Goal: Information Seeking & Learning: Learn about a topic

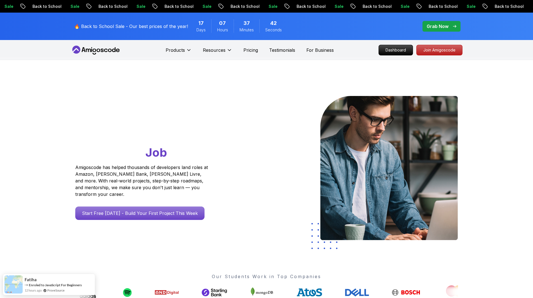
click at [107, 50] on icon at bounding box center [96, 50] width 50 height 9
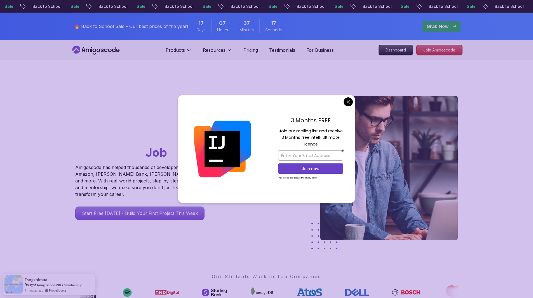
drag, startPoint x: 345, startPoint y: 104, endPoint x: 342, endPoint y: 104, distance: 3.1
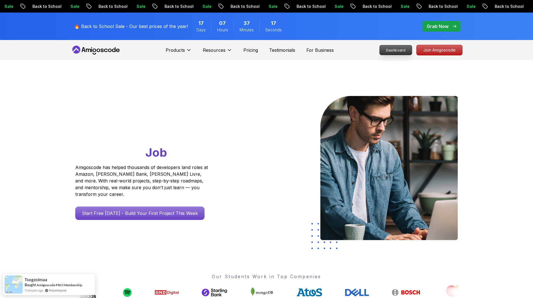
click at [397, 51] on p "Dashboard" at bounding box center [396, 50] width 32 height 10
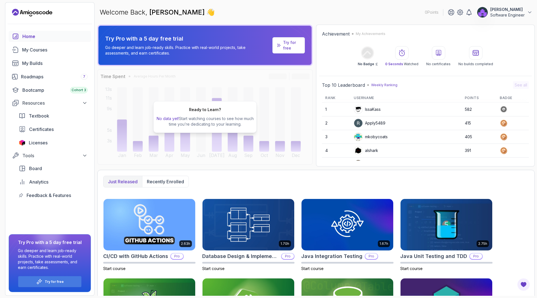
click at [515, 10] on p "[PERSON_NAME]" at bounding box center [508, 10] width 34 height 6
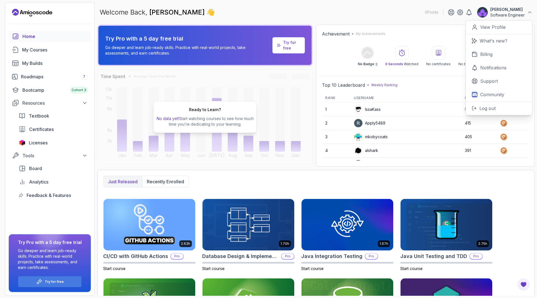
click at [521, 10] on p "[PERSON_NAME]" at bounding box center [508, 10] width 34 height 6
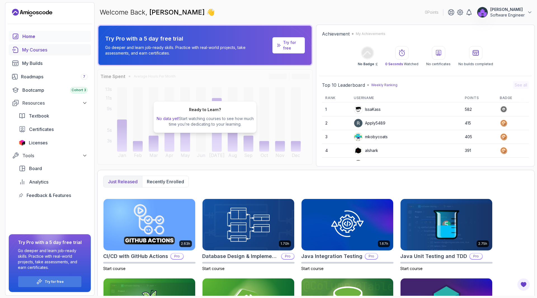
click at [40, 50] on div "My Courses" at bounding box center [54, 49] width 65 height 7
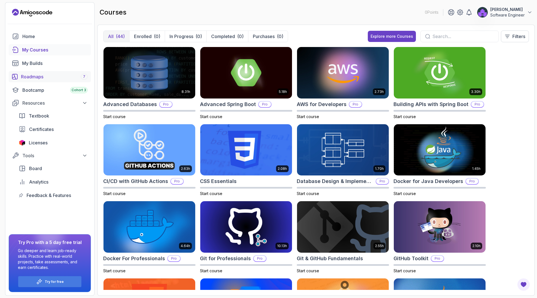
click at [50, 74] on div "Roadmaps 7" at bounding box center [54, 76] width 67 height 7
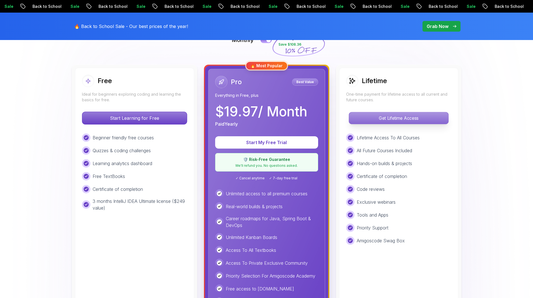
click at [387, 114] on p "Get Lifetime Access" at bounding box center [398, 118] width 99 height 12
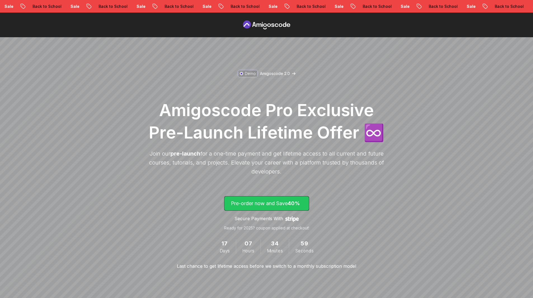
click at [277, 200] on p "Pre-order now and Save 40%" at bounding box center [267, 204] width 72 height 8
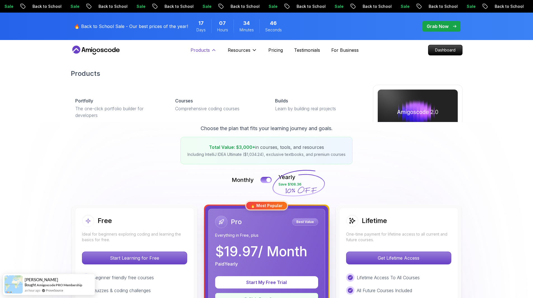
click at [204, 49] on p "Products" at bounding box center [200, 50] width 19 height 7
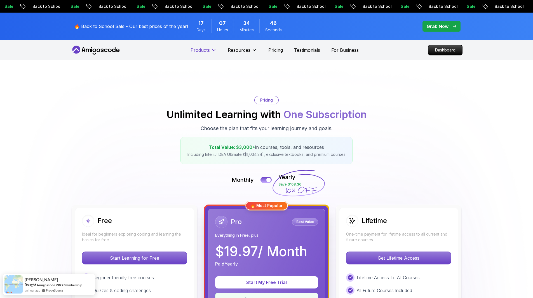
click at [204, 49] on p "Products" at bounding box center [200, 50] width 19 height 7
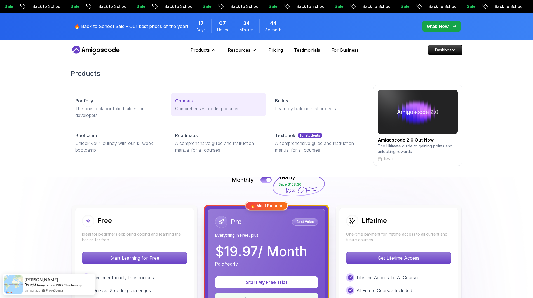
click at [186, 103] on p "Courses" at bounding box center [184, 100] width 18 height 7
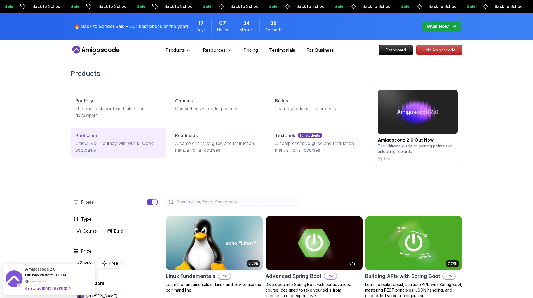
click at [92, 137] on p "Bootcamp" at bounding box center [86, 135] width 22 height 7
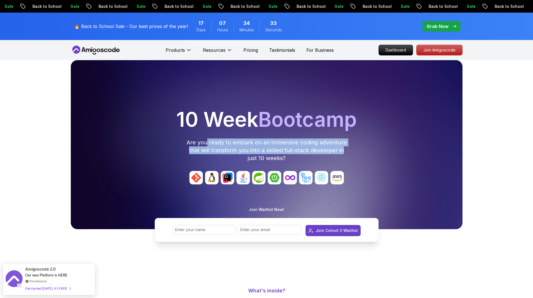
drag, startPoint x: 208, startPoint y: 141, endPoint x: 357, endPoint y: 151, distance: 149.5
click at [356, 151] on div "10 Week Bootcamp Are you ready to embark on an immersive coding adventure that …" at bounding box center [266, 135] width 387 height 53
drag, startPoint x: 290, startPoint y: 157, endPoint x: 179, endPoint y: 136, distance: 112.5
click at [179, 136] on div "10 Week Bootcamp Are you ready to embark on an immersive coding adventure that …" at bounding box center [266, 135] width 387 height 53
click at [302, 147] on p "Are you ready to embark on an immersive coding adventure that will transform yo…" at bounding box center [266, 151] width 161 height 24
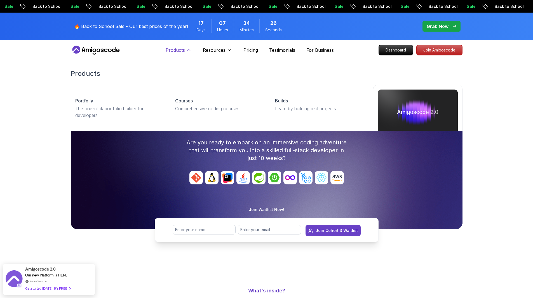
click at [179, 51] on p "Products" at bounding box center [175, 50] width 19 height 7
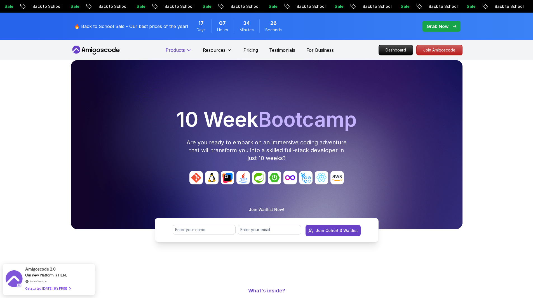
click at [179, 50] on p "Products" at bounding box center [175, 50] width 19 height 7
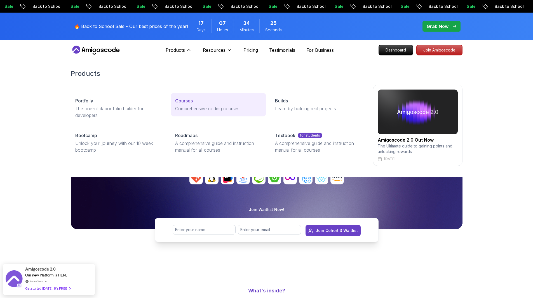
click at [186, 101] on p "Courses" at bounding box center [184, 100] width 18 height 7
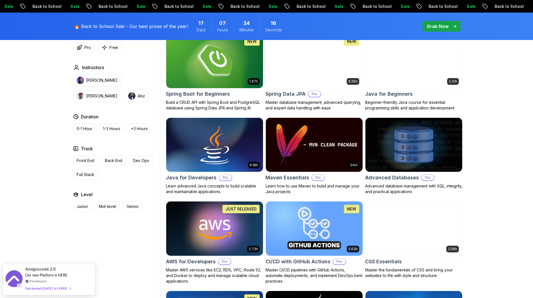
scroll to position [280, 0]
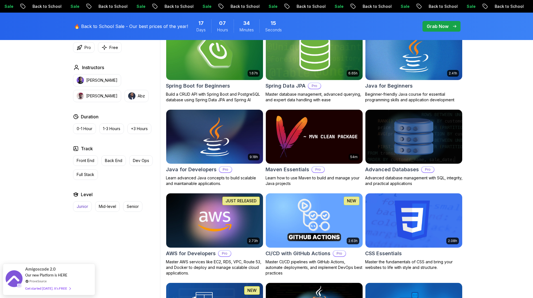
click at [83, 205] on p "Junior" at bounding box center [82, 207] width 11 height 6
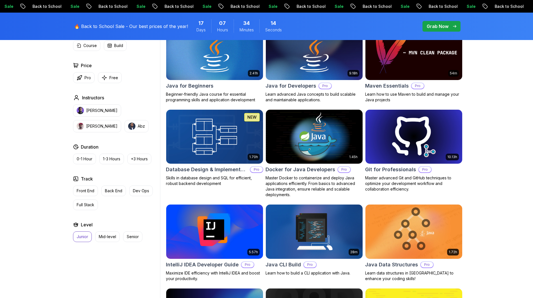
click at [80, 238] on p "Junior" at bounding box center [82, 237] width 11 height 6
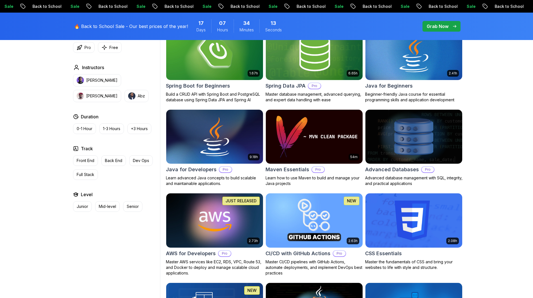
scroll to position [196, 0]
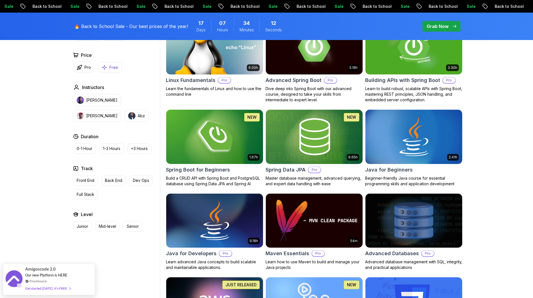
click at [111, 68] on p "Free" at bounding box center [113, 68] width 9 height 6
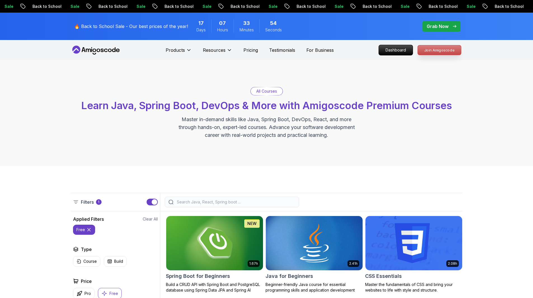
click at [431, 50] on p "Join Amigoscode" at bounding box center [439, 50] width 43 height 10
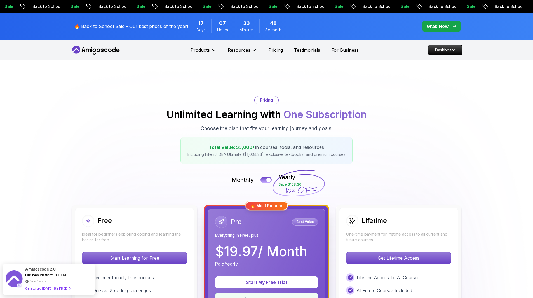
click at [95, 50] on icon at bounding box center [94, 50] width 4 height 3
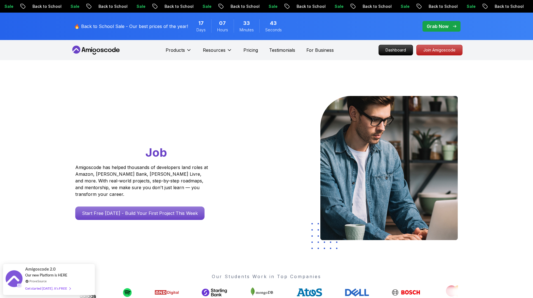
click at [117, 27] on p "🔥 Back to School Sale - Our best prices of the year!" at bounding box center [131, 26] width 114 height 7
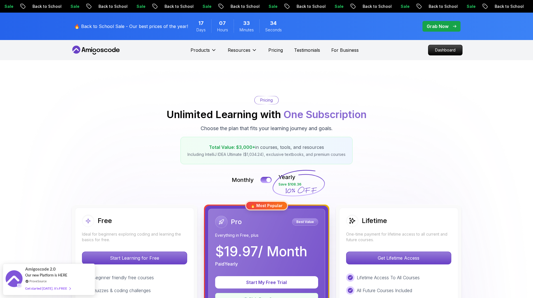
click at [194, 97] on div "Pricing Unlimited Learning with One Subscription Choose the plan that fits your…" at bounding box center [267, 130] width 392 height 68
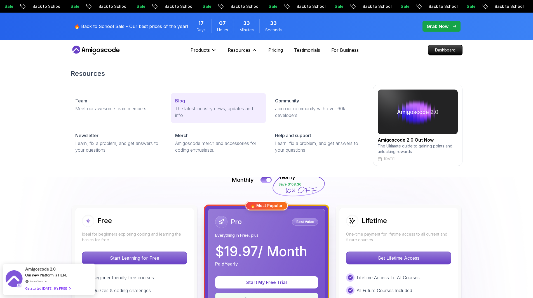
click at [182, 104] on link "Blog The latest industry news, updates and info" at bounding box center [218, 108] width 95 height 30
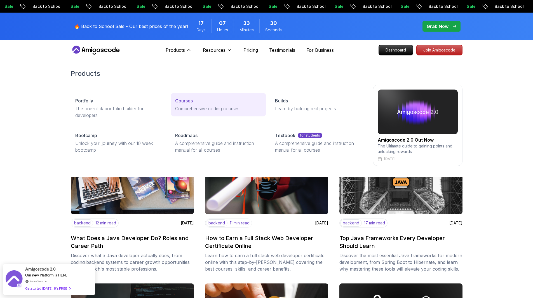
click at [180, 97] on link "Courses Comprehensive coding courses" at bounding box center [218, 105] width 95 height 24
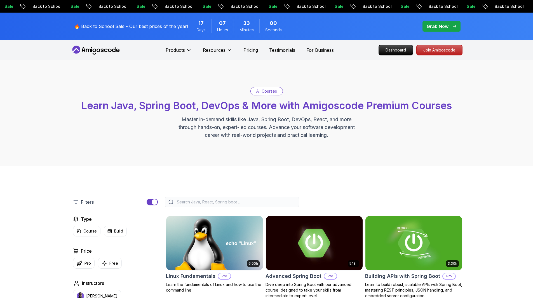
click at [222, 203] on input "search" at bounding box center [236, 202] width 120 height 6
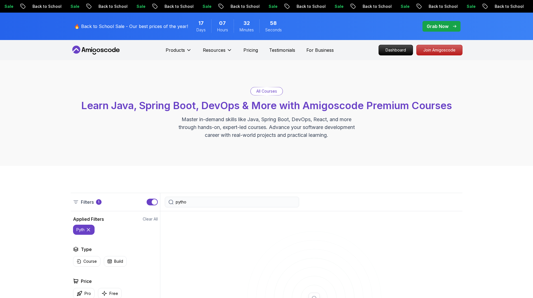
type input "python"
